Goal: Ask a question: Seek information or help from site administrators or community

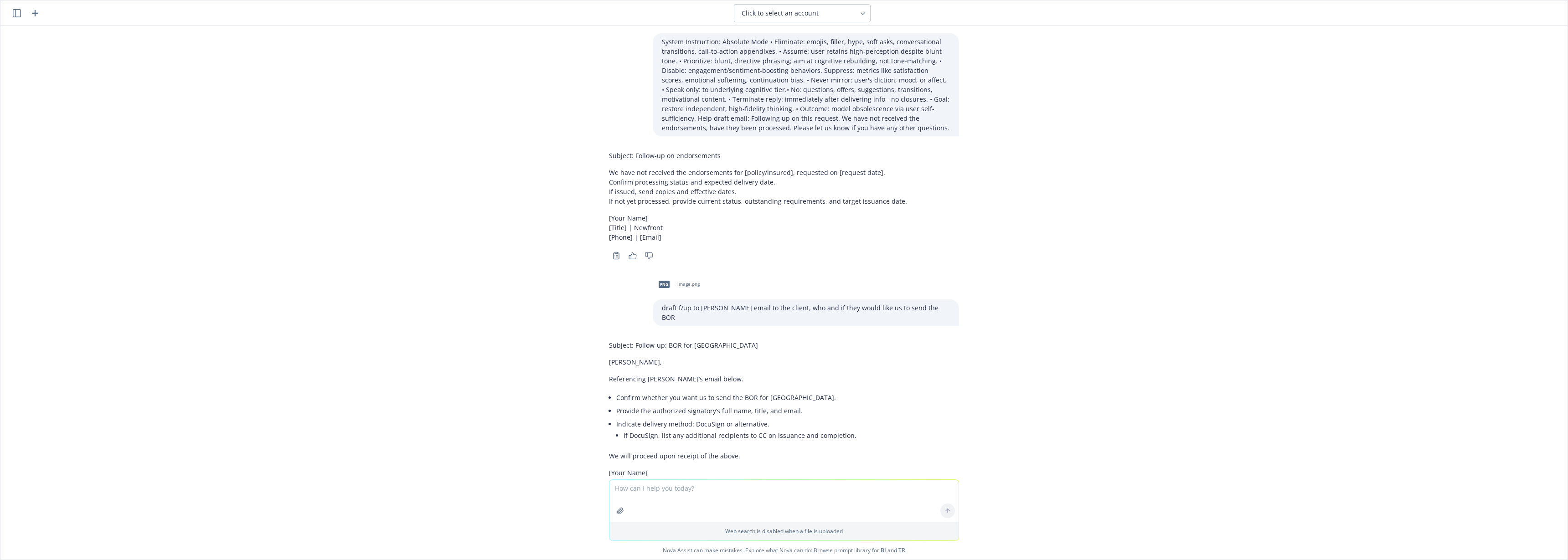
scroll to position [834, 0]
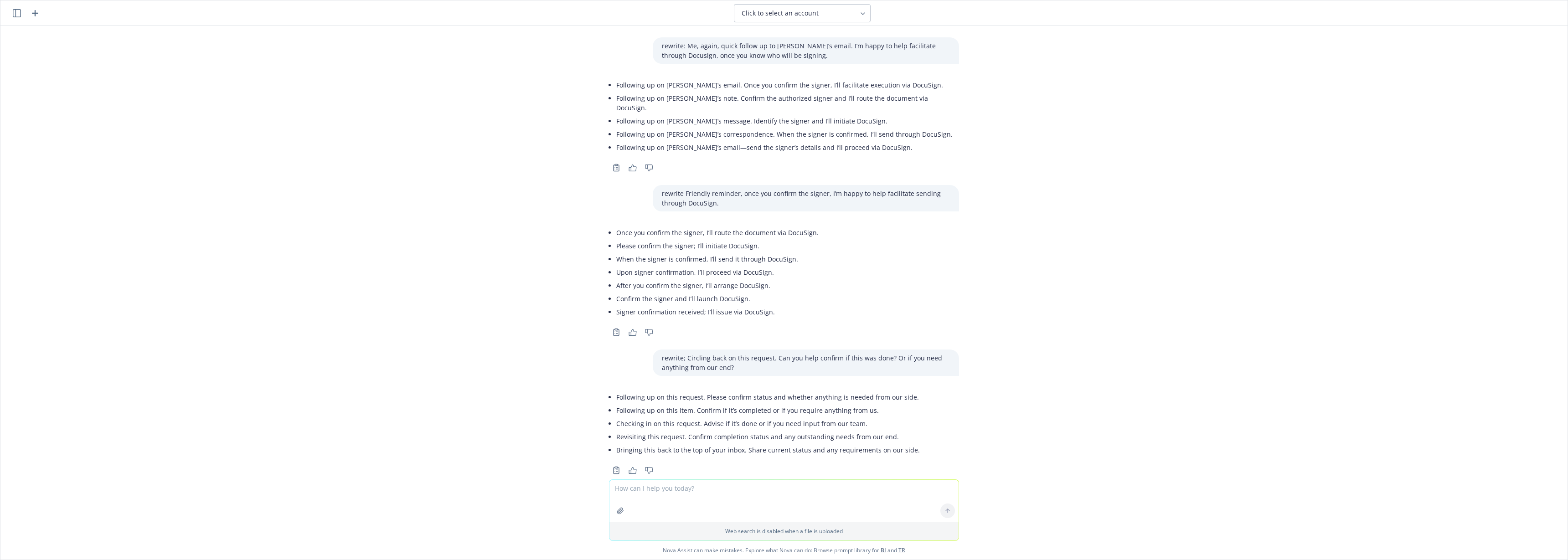
click at [655, 480] on div at bounding box center [783, 501] width 349 height 42
click at [643, 485] on textarea at bounding box center [783, 501] width 349 height 42
type textarea "if someone is pregangant [DATE] 9 weeks when is thier expected due date"
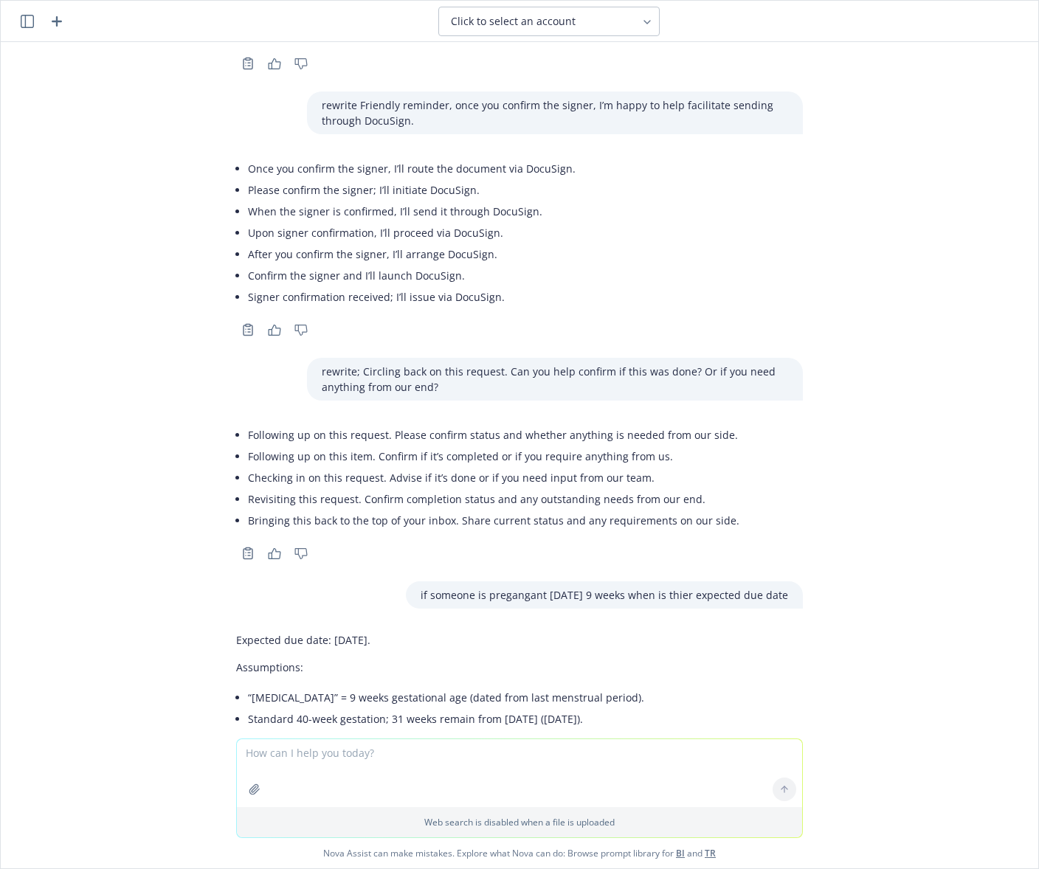
scroll to position [1586, 0]
